Goal: Task Accomplishment & Management: Manage account settings

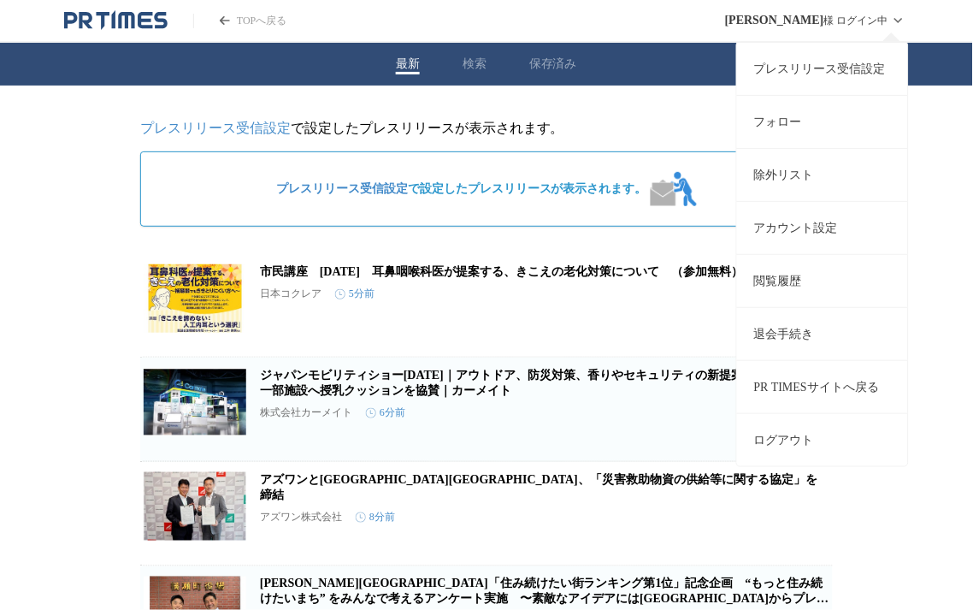
click at [817, 73] on link "プレスリリース受信設定" at bounding box center [822, 68] width 171 height 53
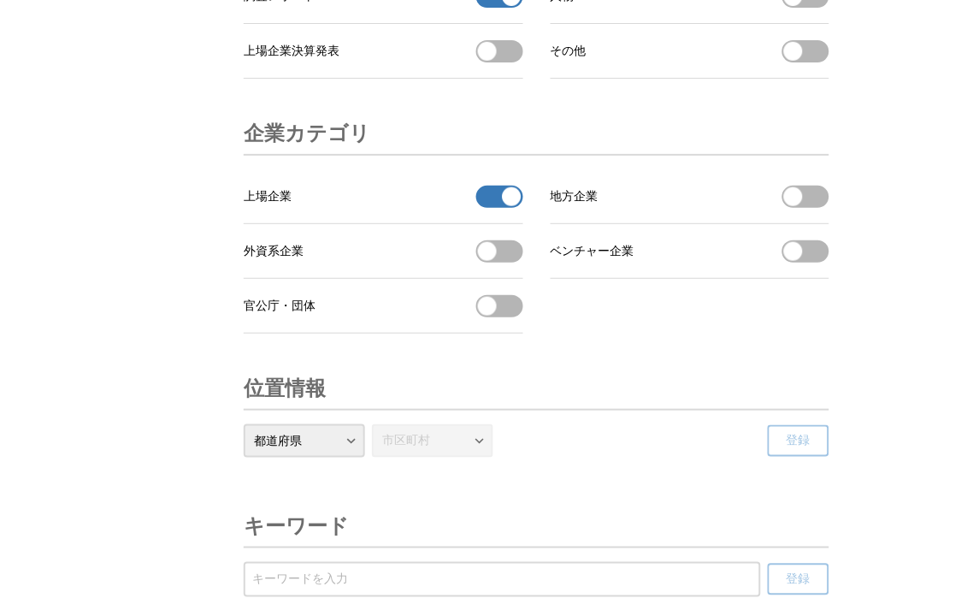
scroll to position [5700, 0]
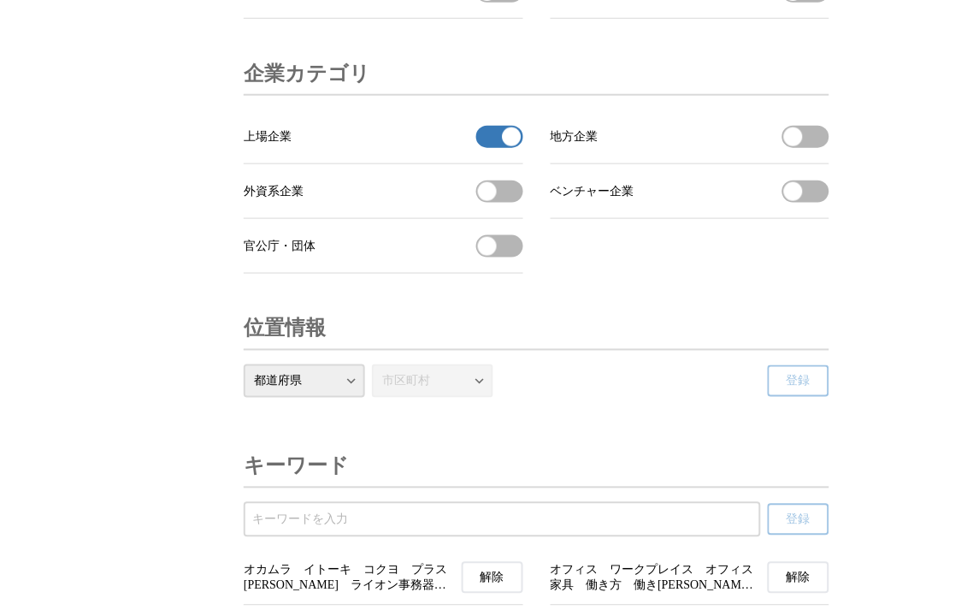
click at [483, 148] on button "上場企業の受信を解除" at bounding box center [499, 137] width 47 height 22
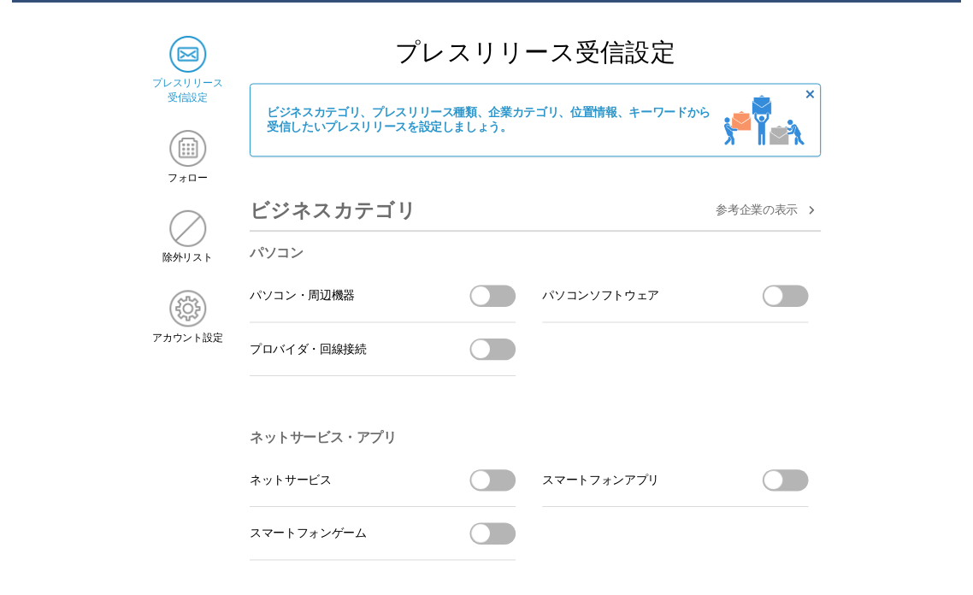
scroll to position [0, 0]
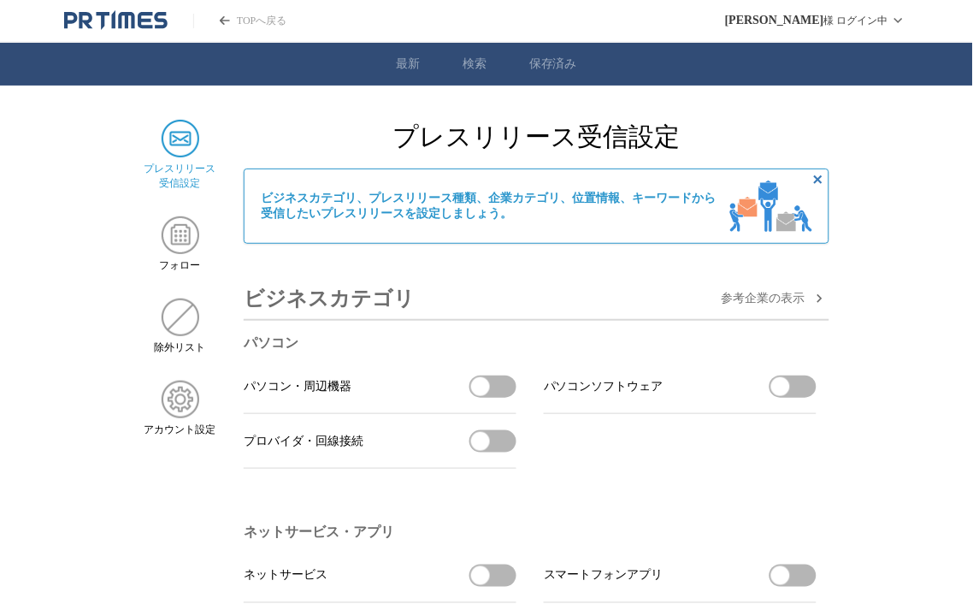
click at [790, 304] on span "参考企業の 表示" at bounding box center [764, 298] width 84 height 15
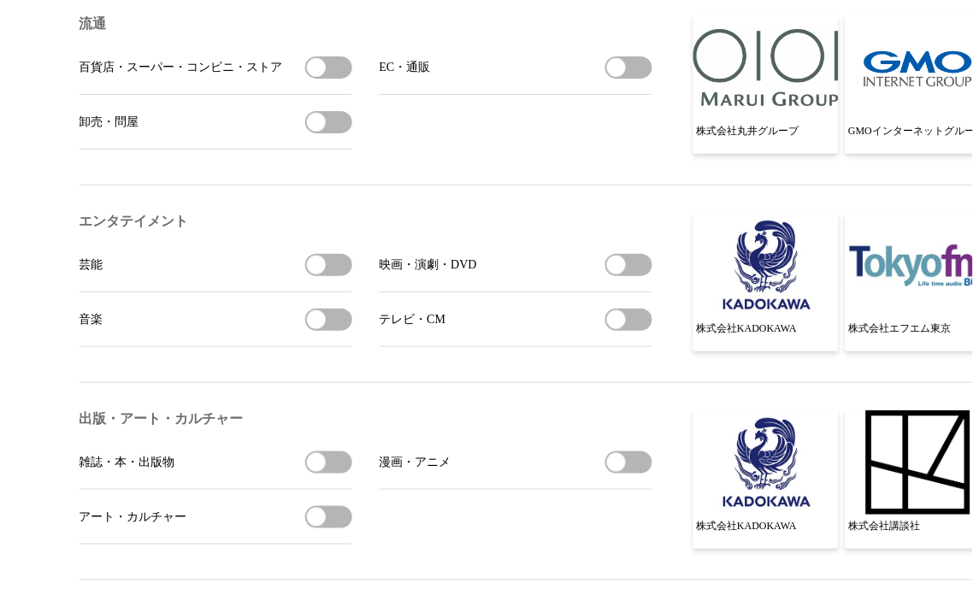
scroll to position [1266, 0]
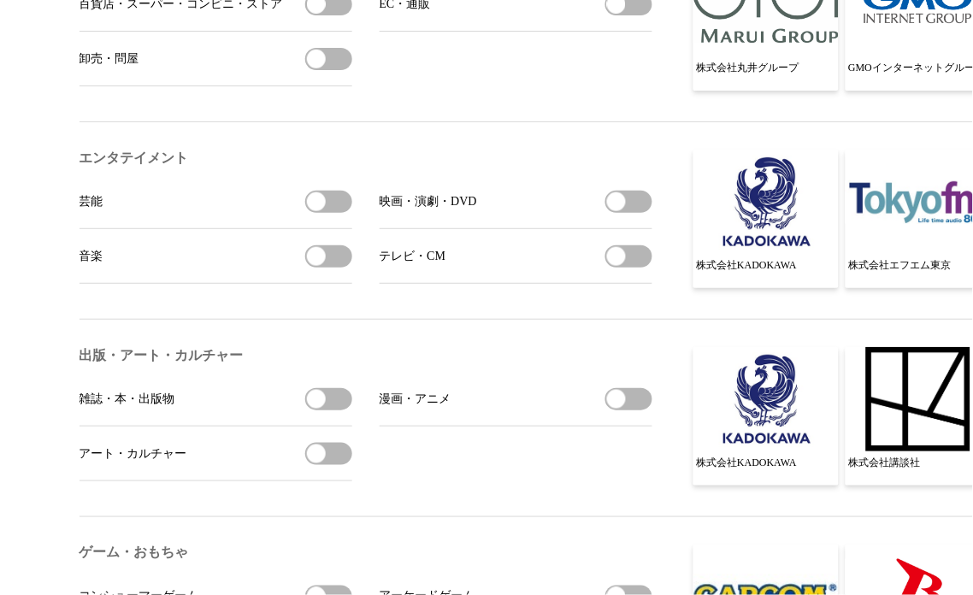
click at [343, 213] on button "芸能を受信する" at bounding box center [328, 202] width 47 height 22
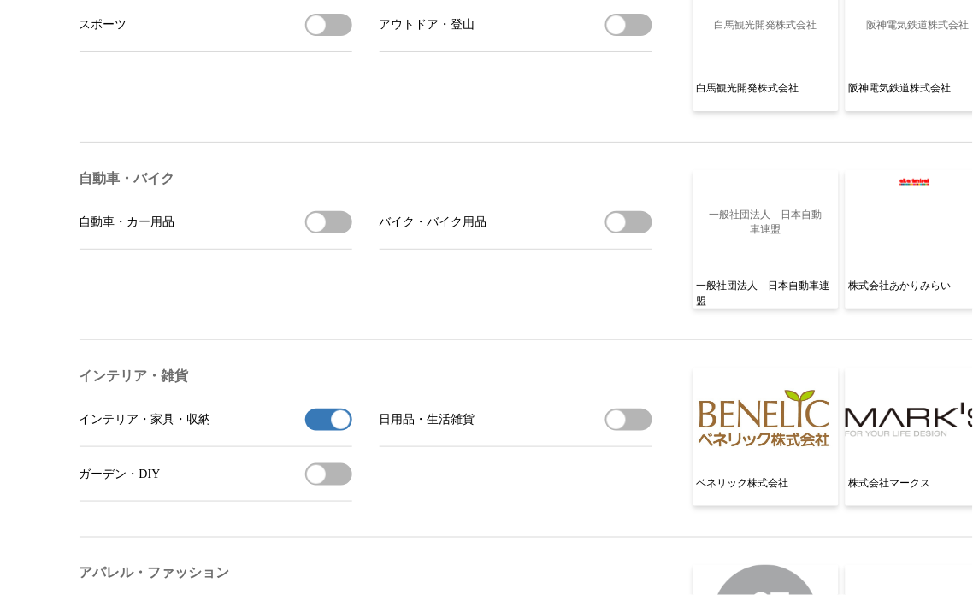
scroll to position [2058, 0]
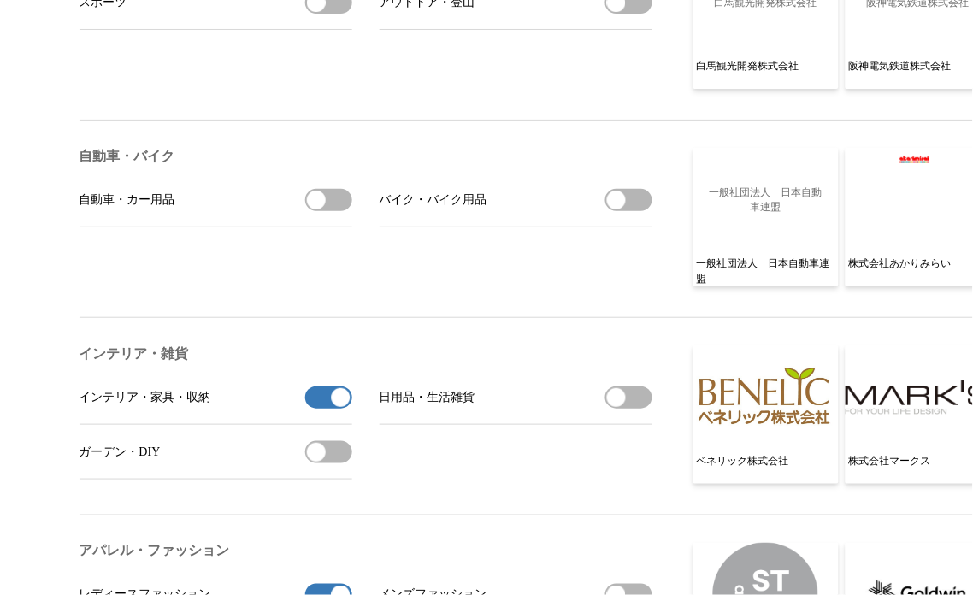
click at [343, 211] on button "自動車・カー用品を受信する" at bounding box center [328, 200] width 47 height 22
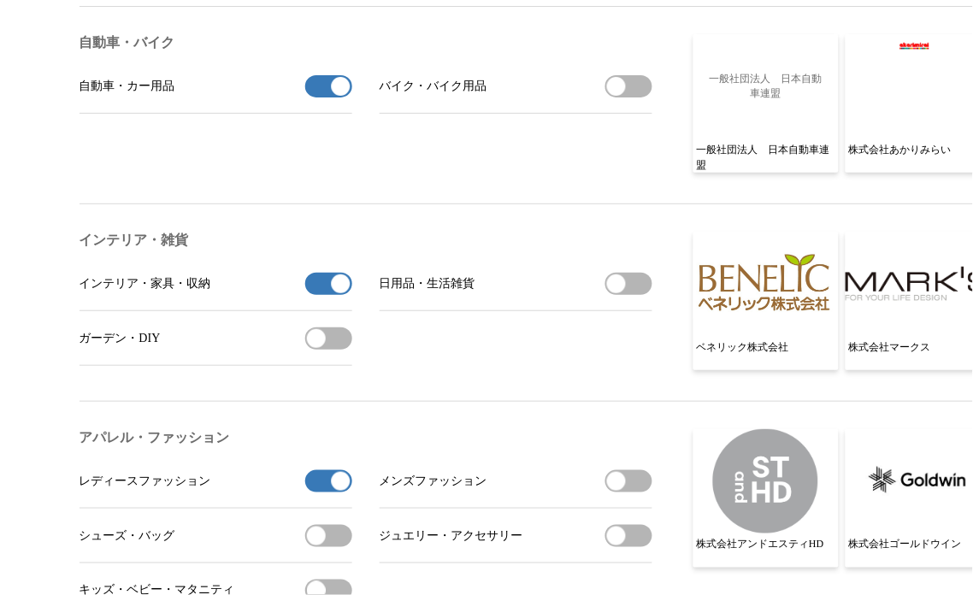
scroll to position [2216, 0]
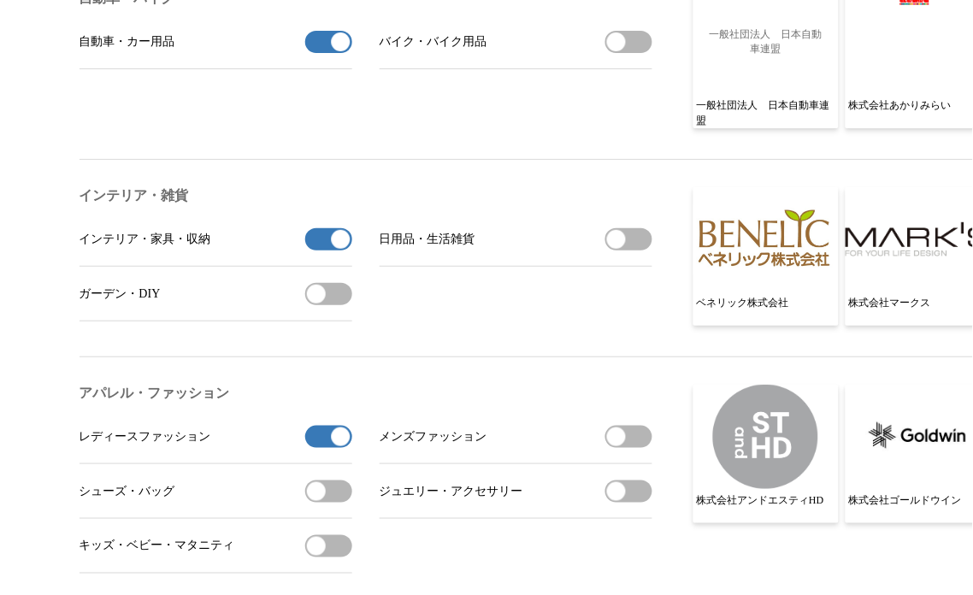
click at [312, 251] on button "インテリア・家具・収納の受信を解除" at bounding box center [328, 239] width 47 height 22
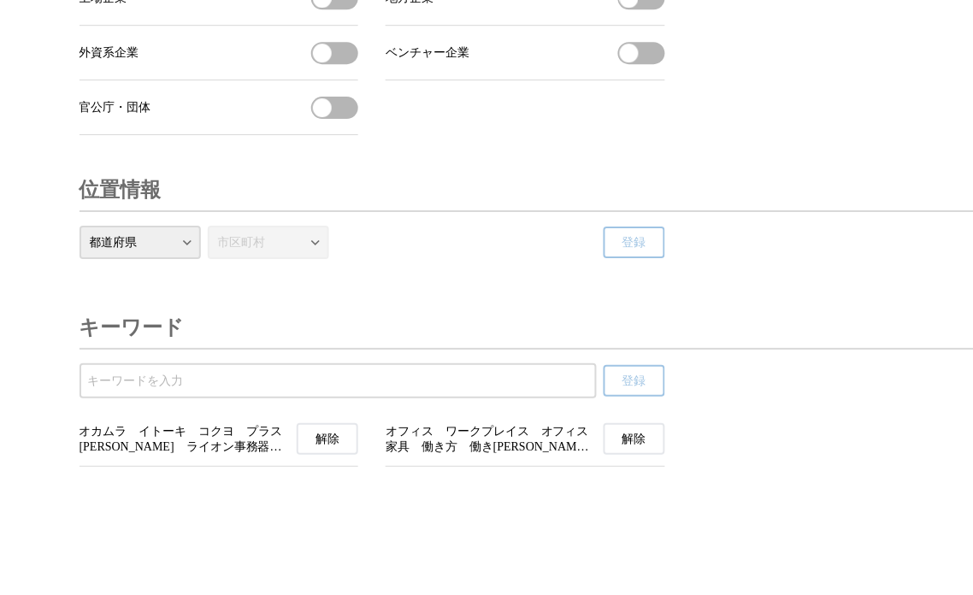
scroll to position [6415, 0]
type button "on"
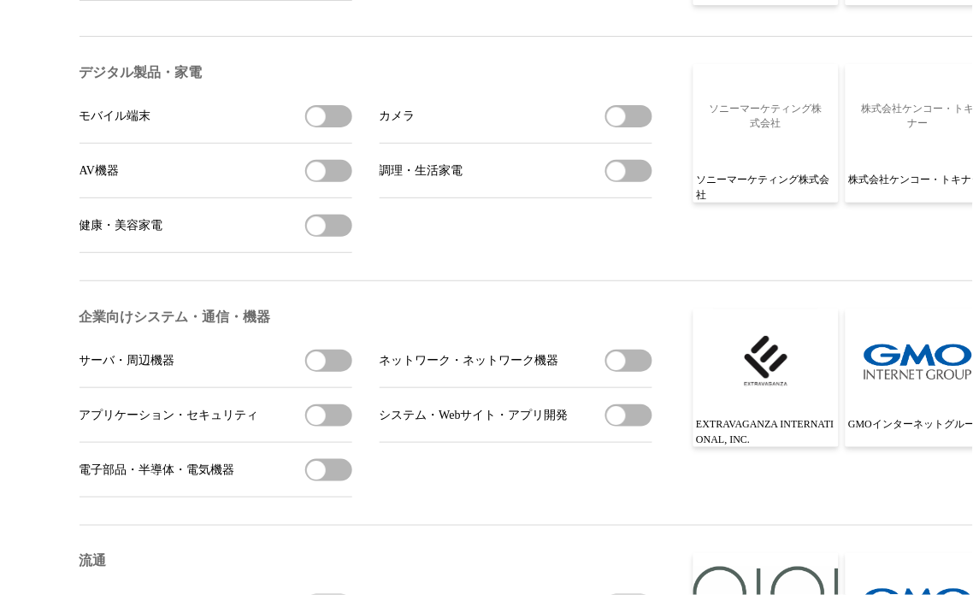
scroll to position [0, 0]
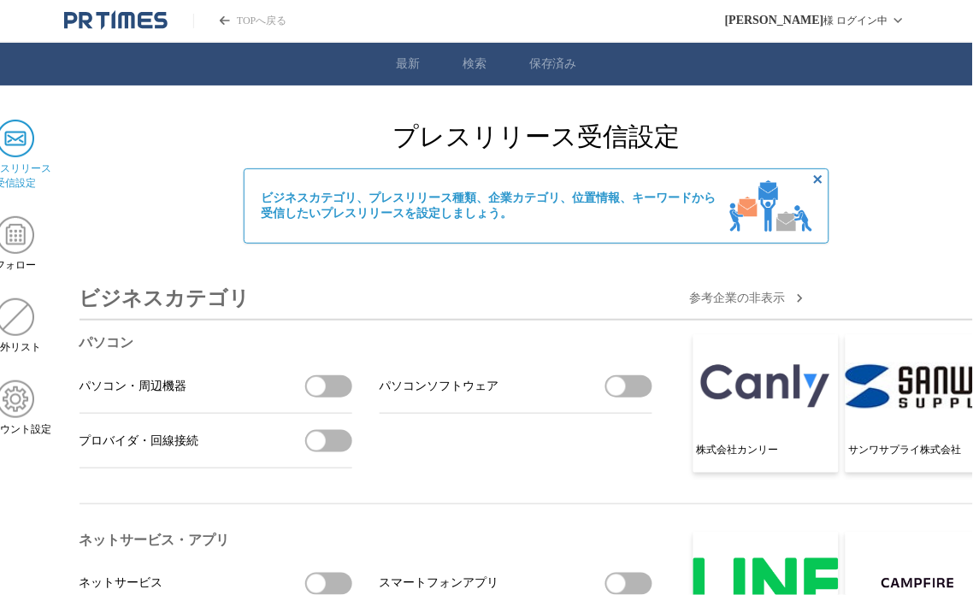
click at [278, 18] on link "TOPへ戻る" at bounding box center [239, 21] width 93 height 15
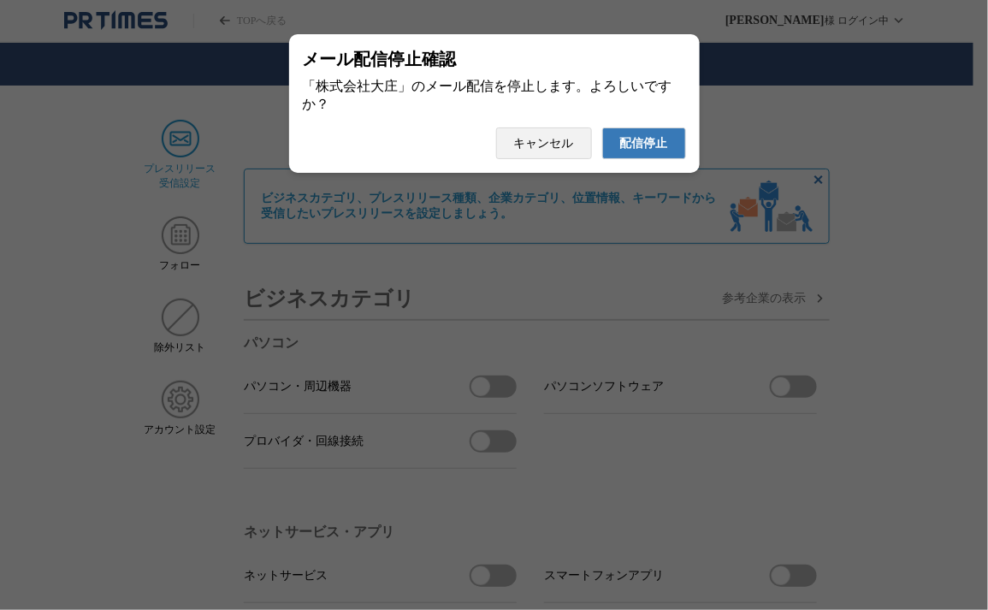
click at [628, 151] on span "配信停止" at bounding box center [644, 143] width 48 height 15
